Goal: Find specific page/section: Find specific page/section

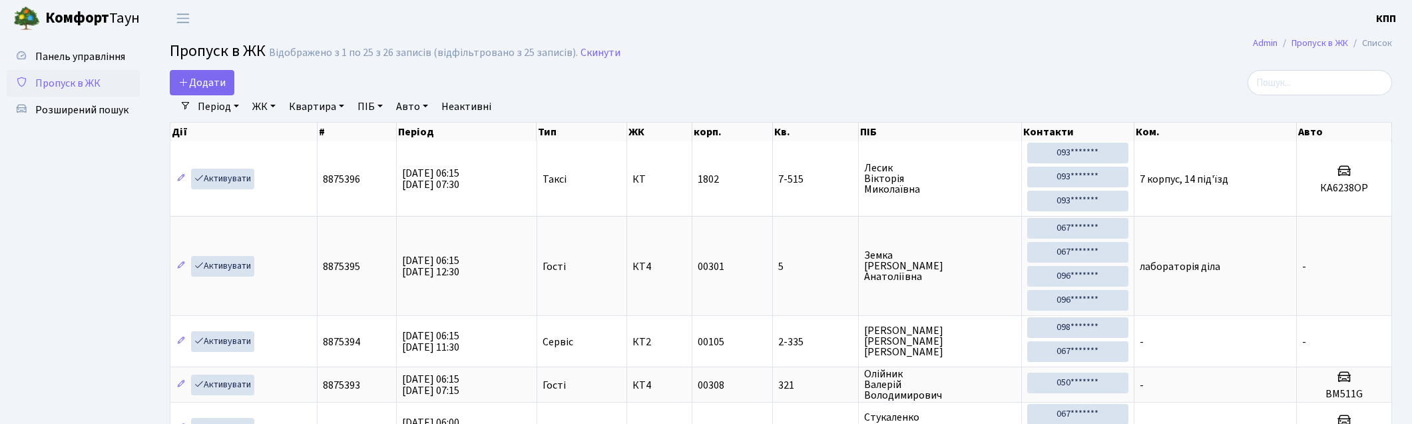
select select "25"
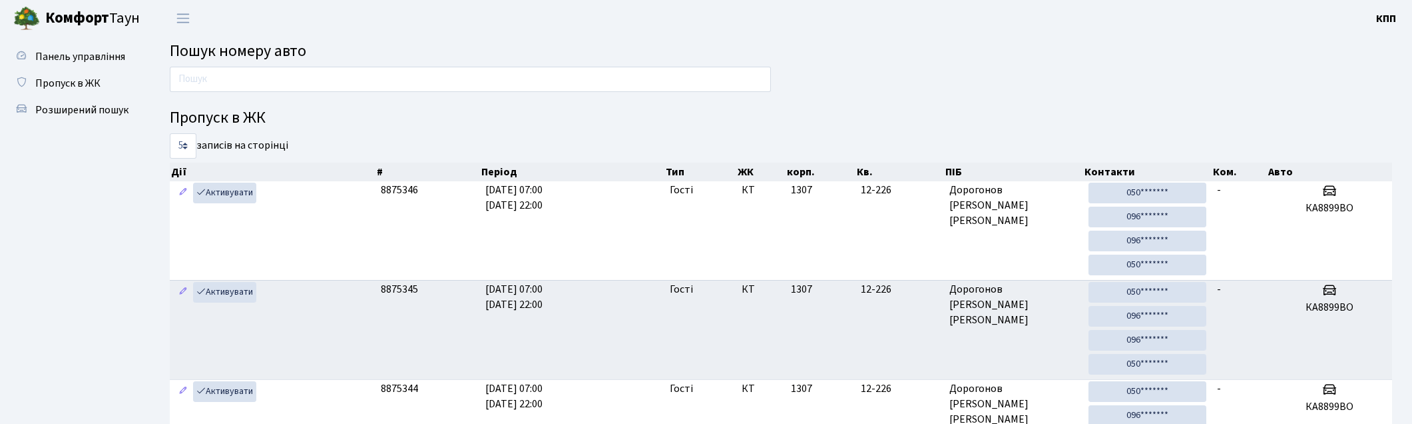
scroll to position [71, 0]
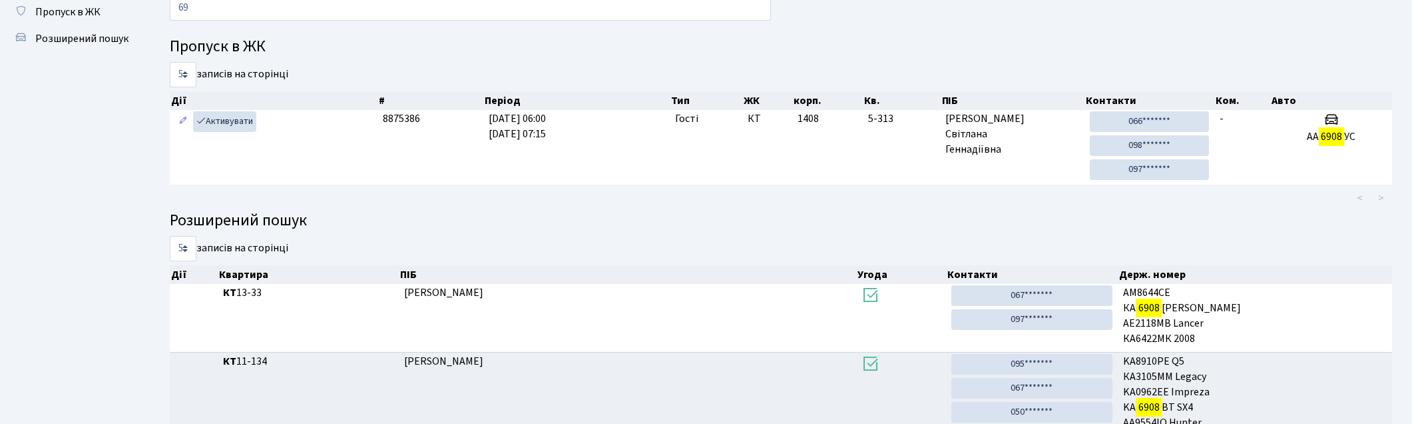
type input "6"
